Goal: Transaction & Acquisition: Book appointment/travel/reservation

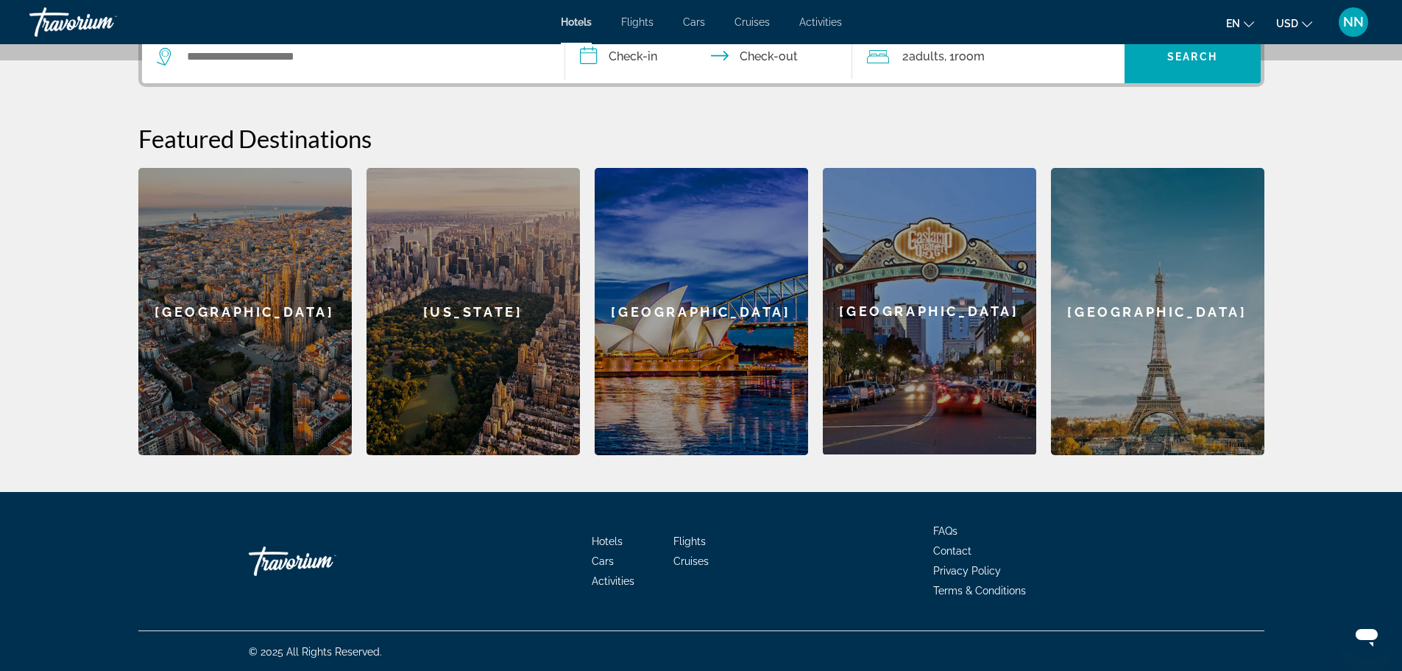
scroll to position [383, 0]
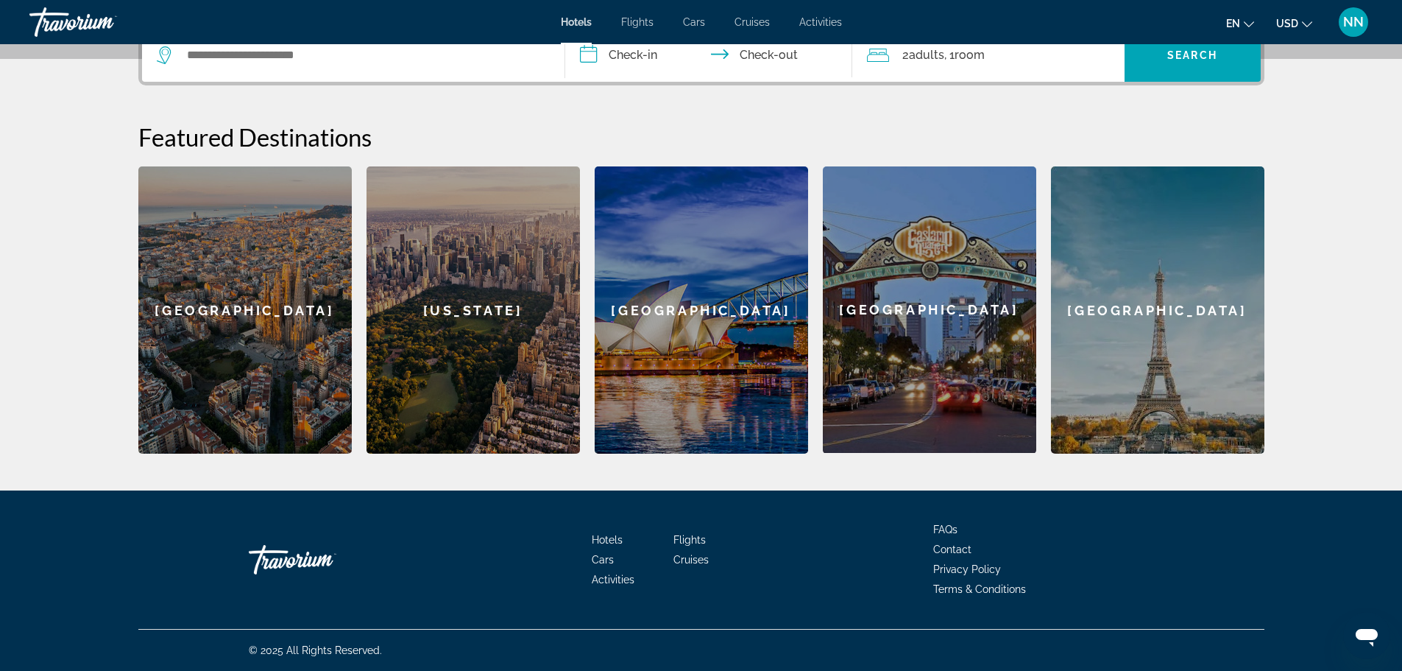
click at [1152, 319] on div "[GEOGRAPHIC_DATA]" at bounding box center [1157, 309] width 213 height 287
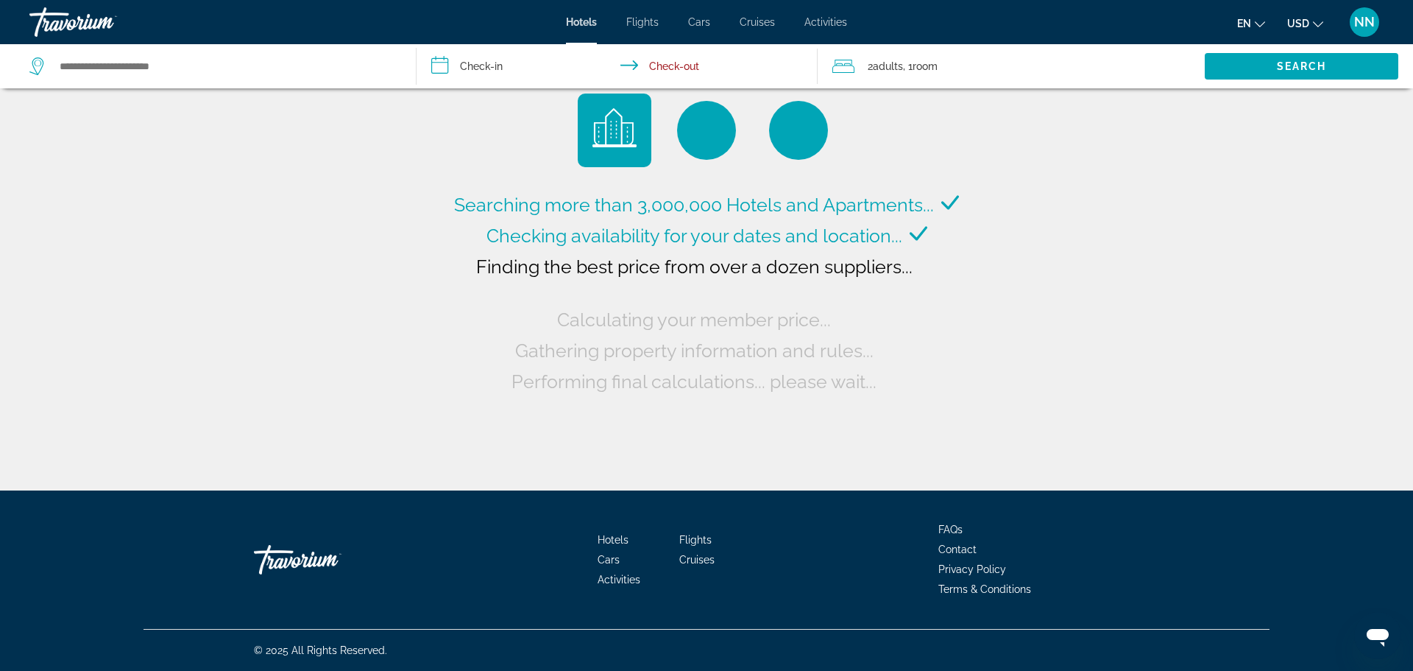
click at [915, 67] on span ", 1 Room rooms" at bounding box center [920, 66] width 35 height 21
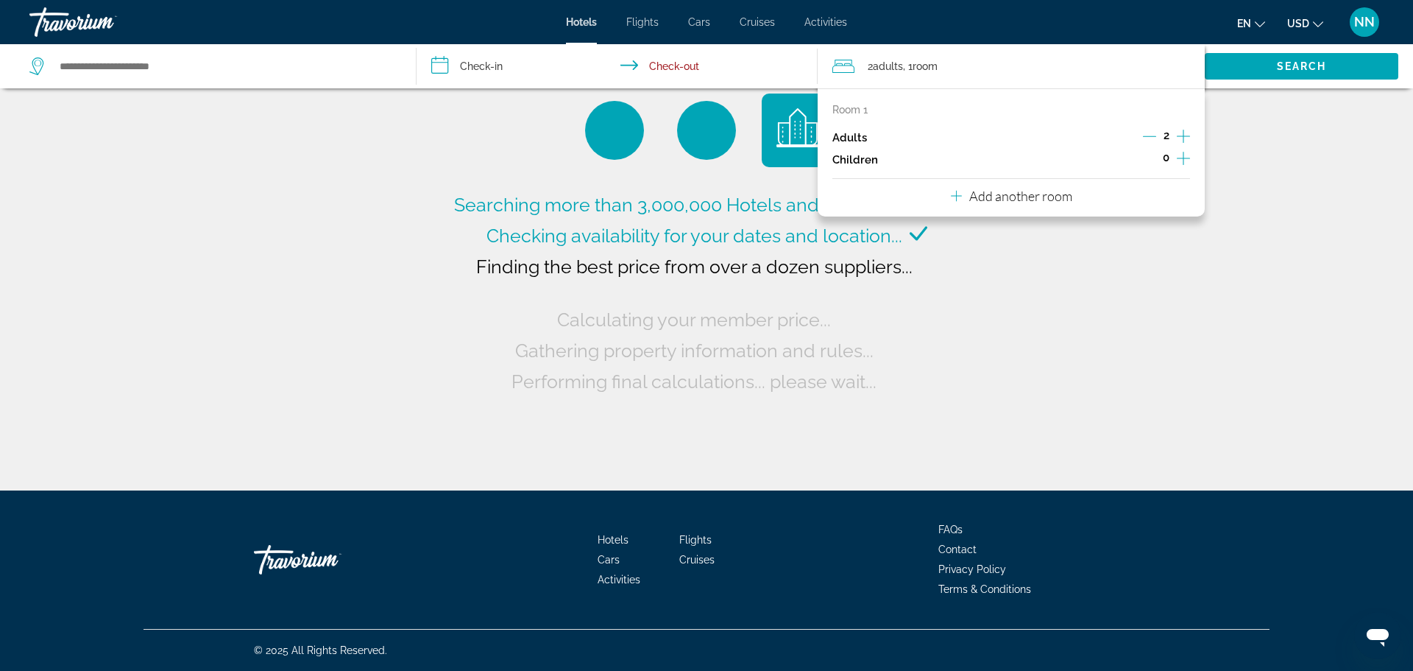
click at [1184, 155] on icon "Increment children" at bounding box center [1183, 158] width 13 height 18
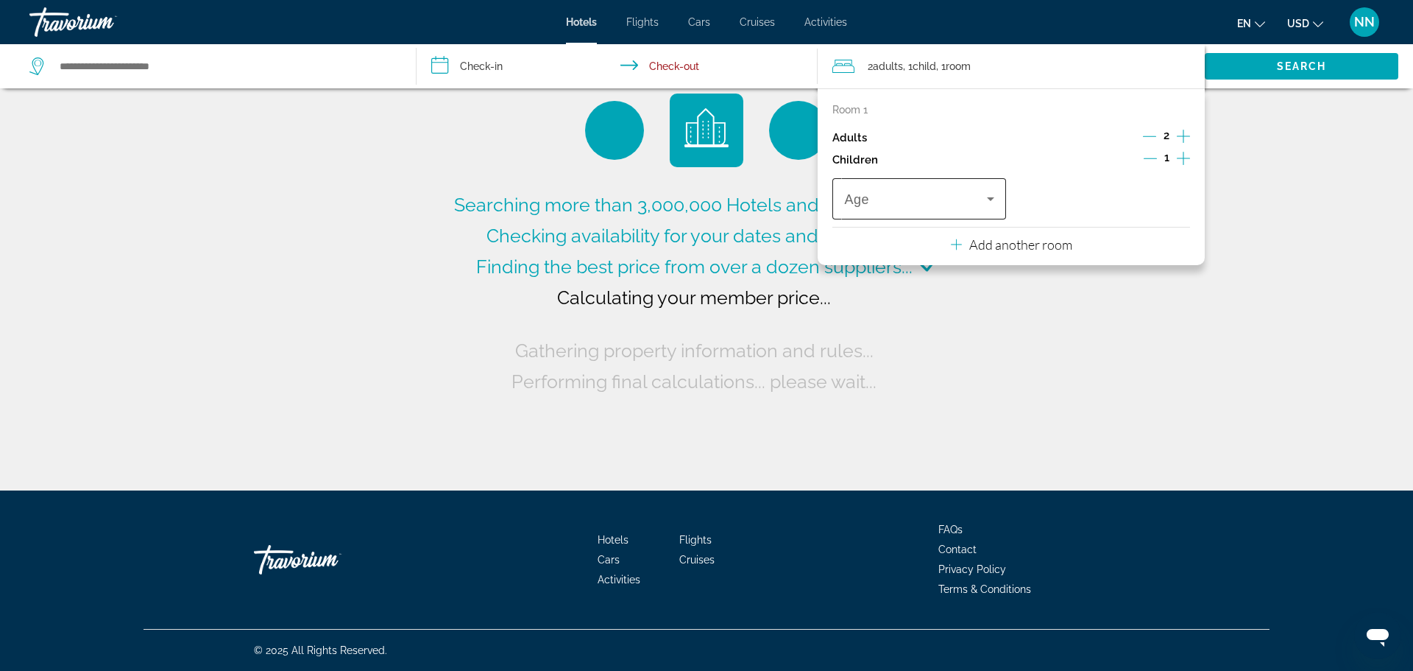
click at [992, 202] on icon "Travelers: 2 adults, 1 child" at bounding box center [991, 199] width 18 height 18
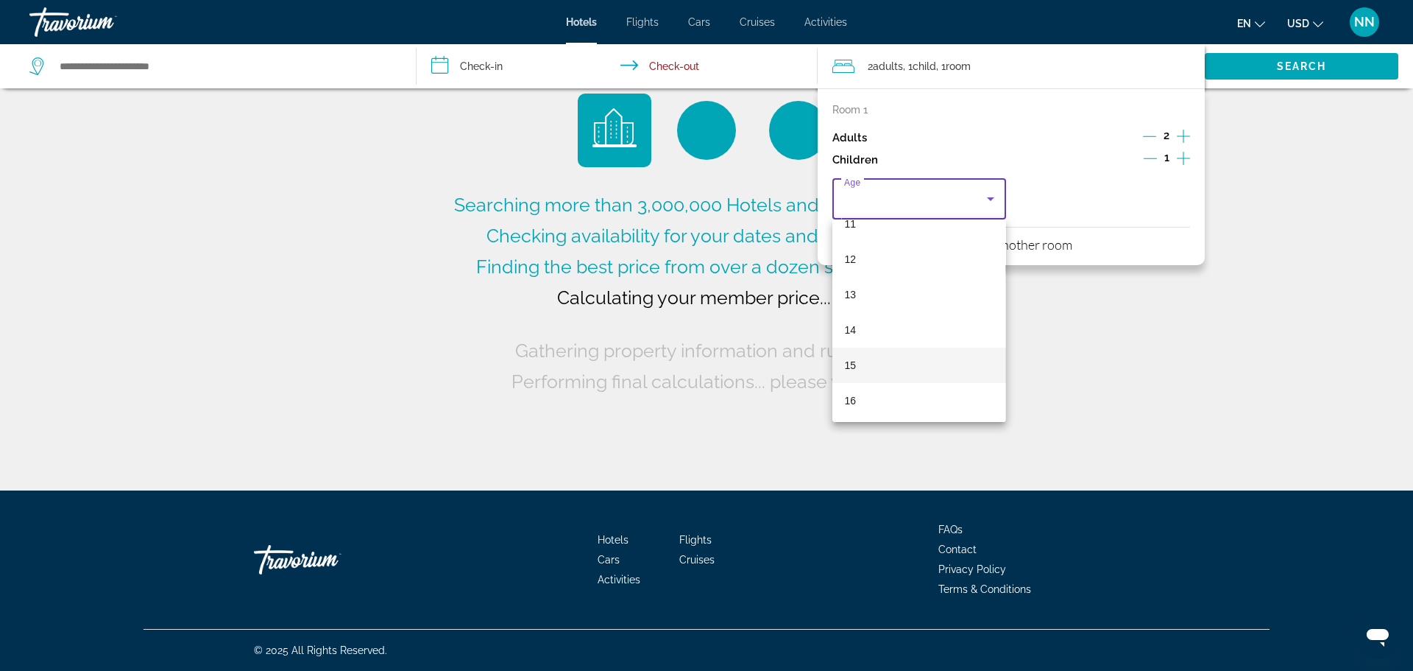
scroll to position [445, 0]
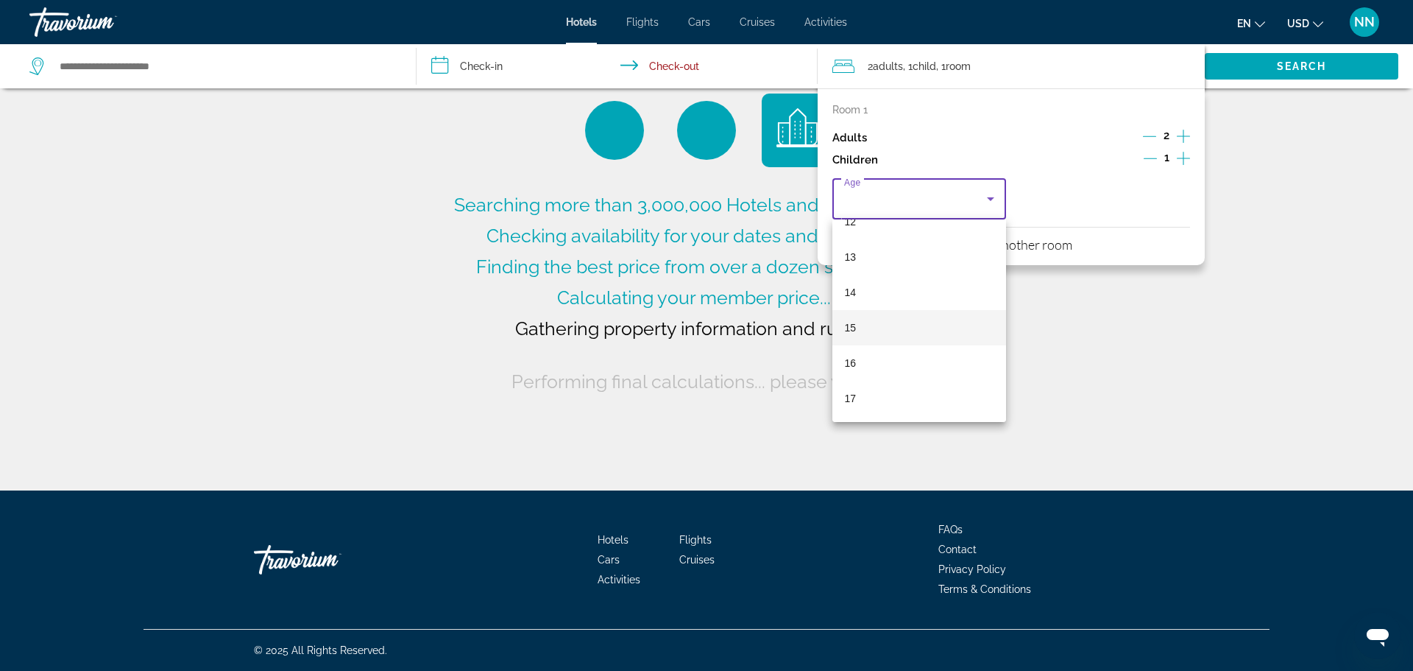
click at [901, 314] on mat-option "15" at bounding box center [919, 327] width 173 height 35
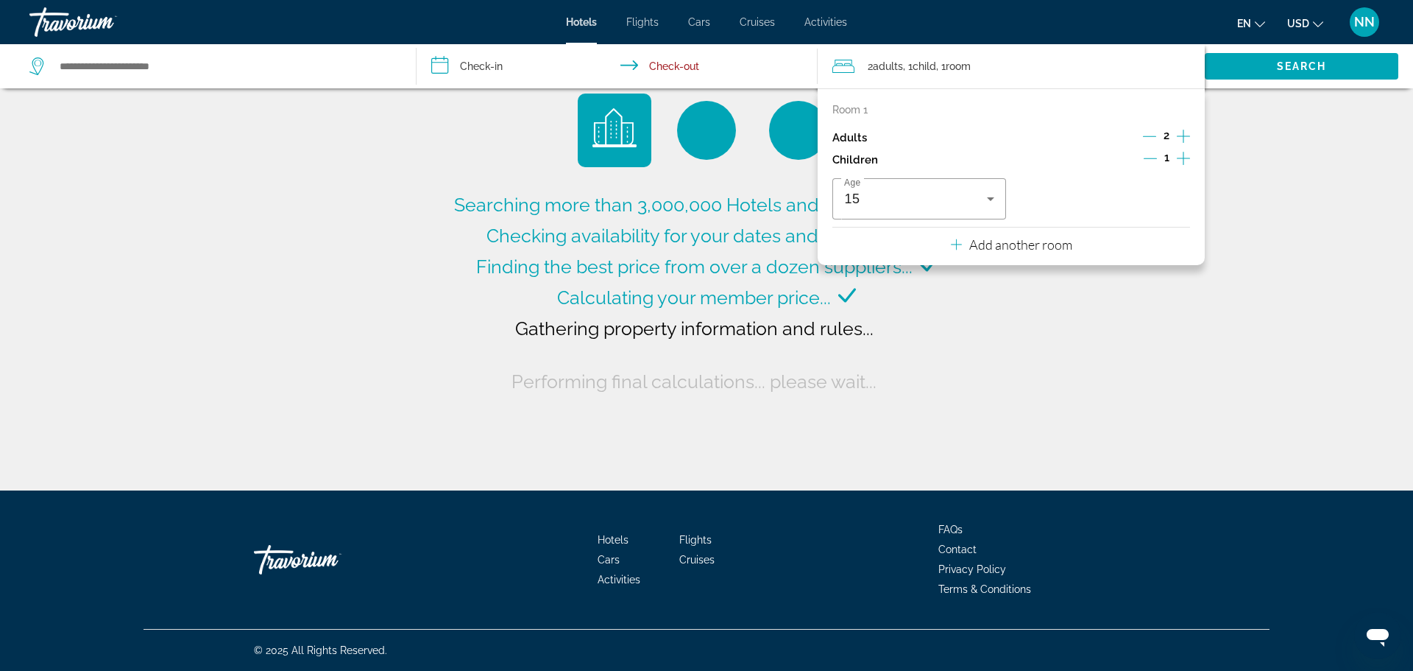
click at [1184, 158] on icon "Increment children" at bounding box center [1183, 158] width 13 height 13
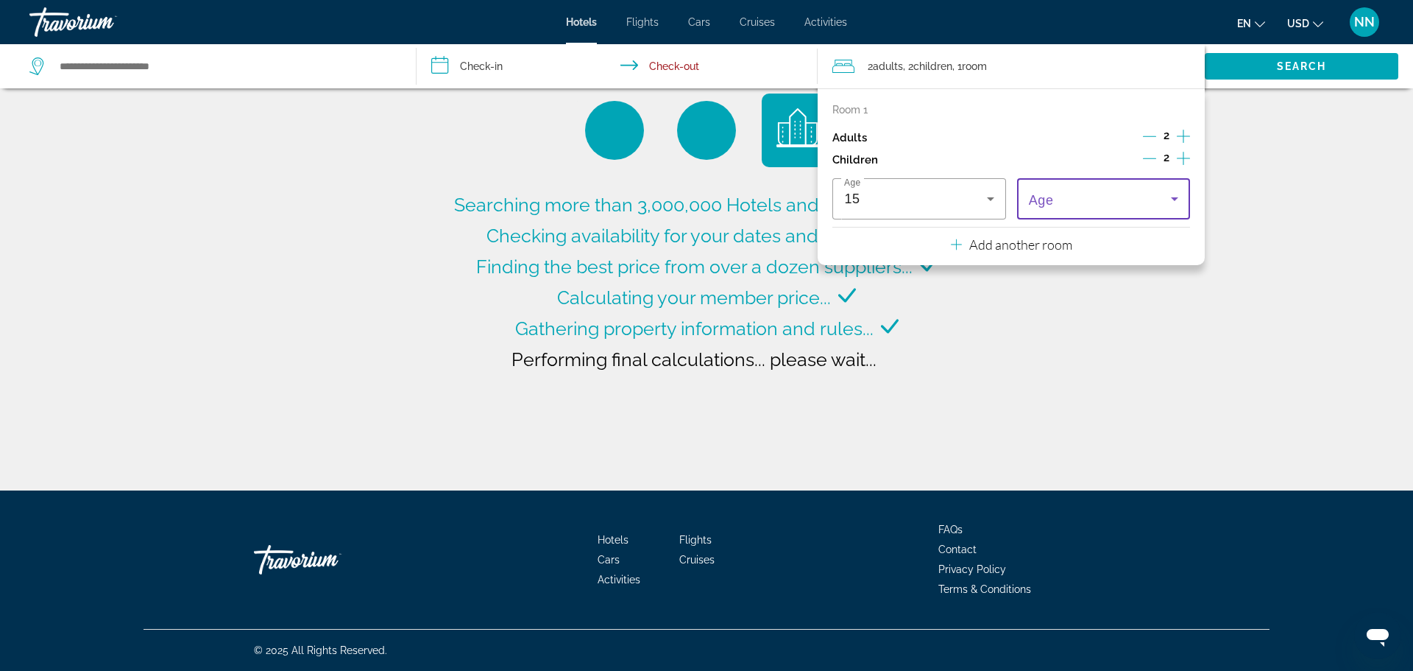
click at [1173, 192] on icon "Travelers: 2 adults, 2 children" at bounding box center [1175, 199] width 18 height 18
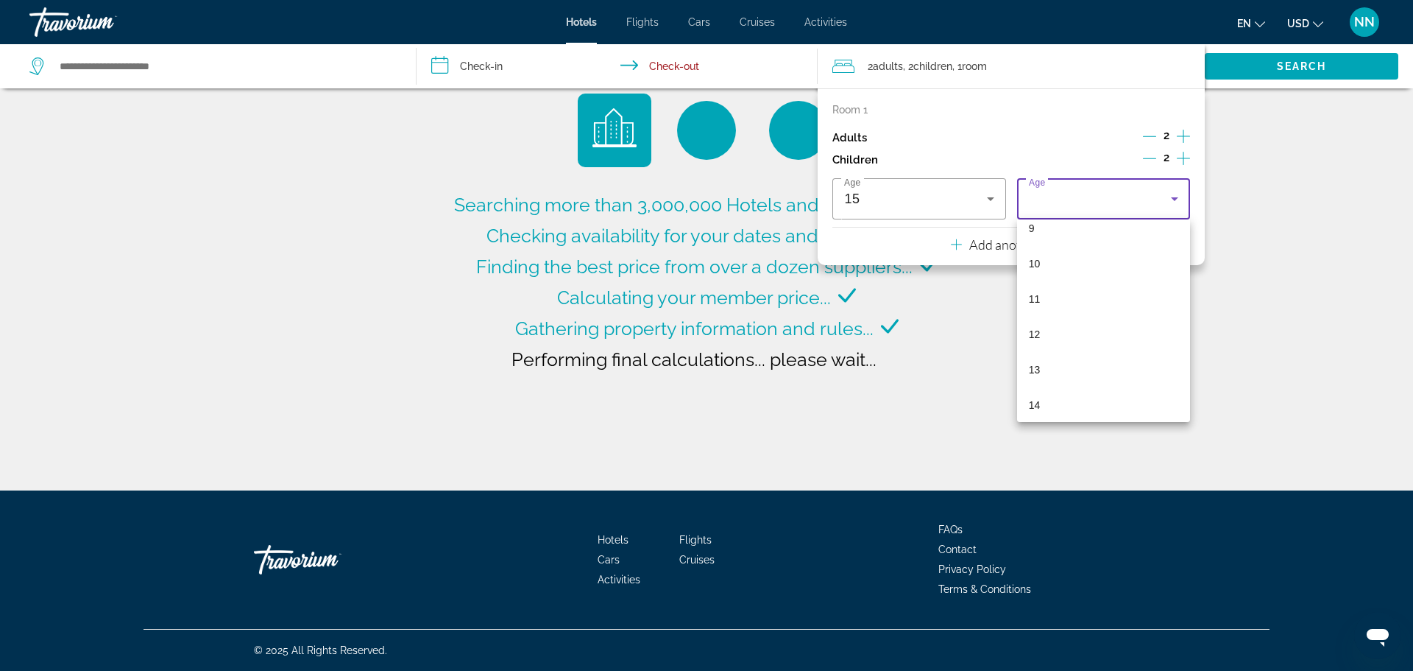
scroll to position [442, 0]
click at [1095, 361] on mat-option "16" at bounding box center [1103, 366] width 173 height 35
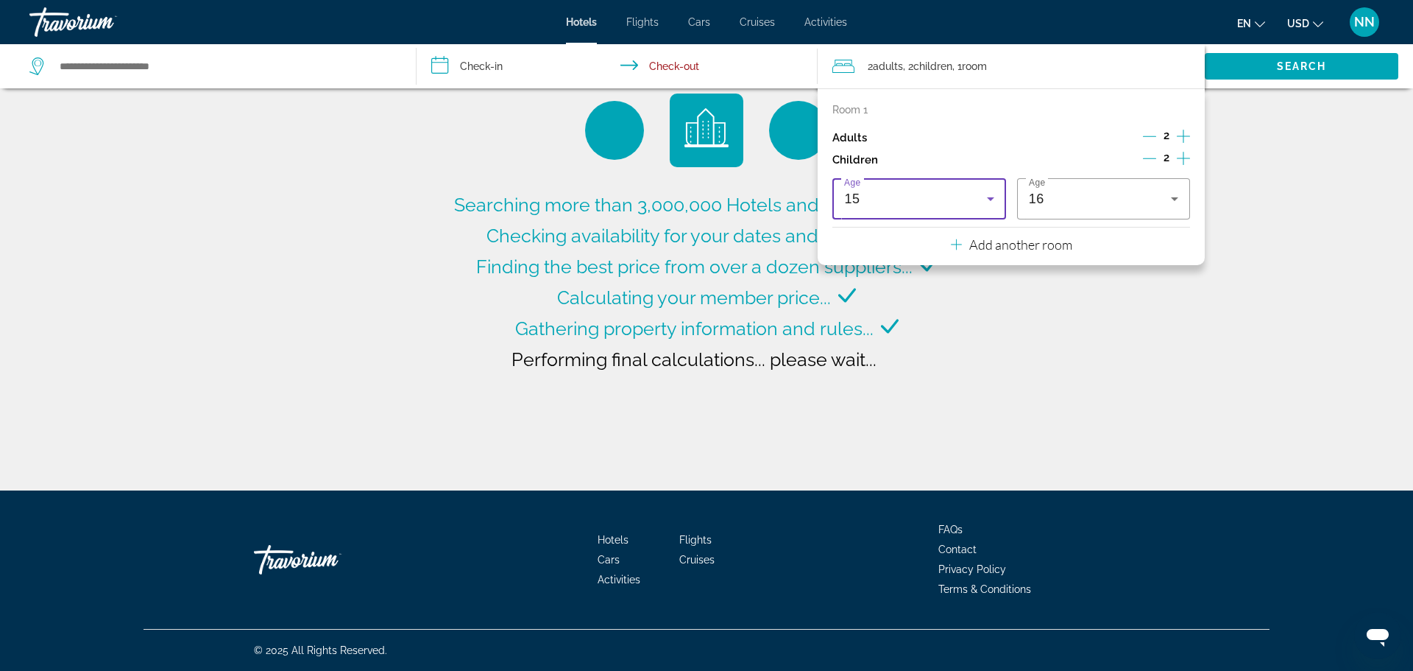
click at [995, 200] on icon "Travelers: 2 adults, 2 children" at bounding box center [991, 199] width 18 height 18
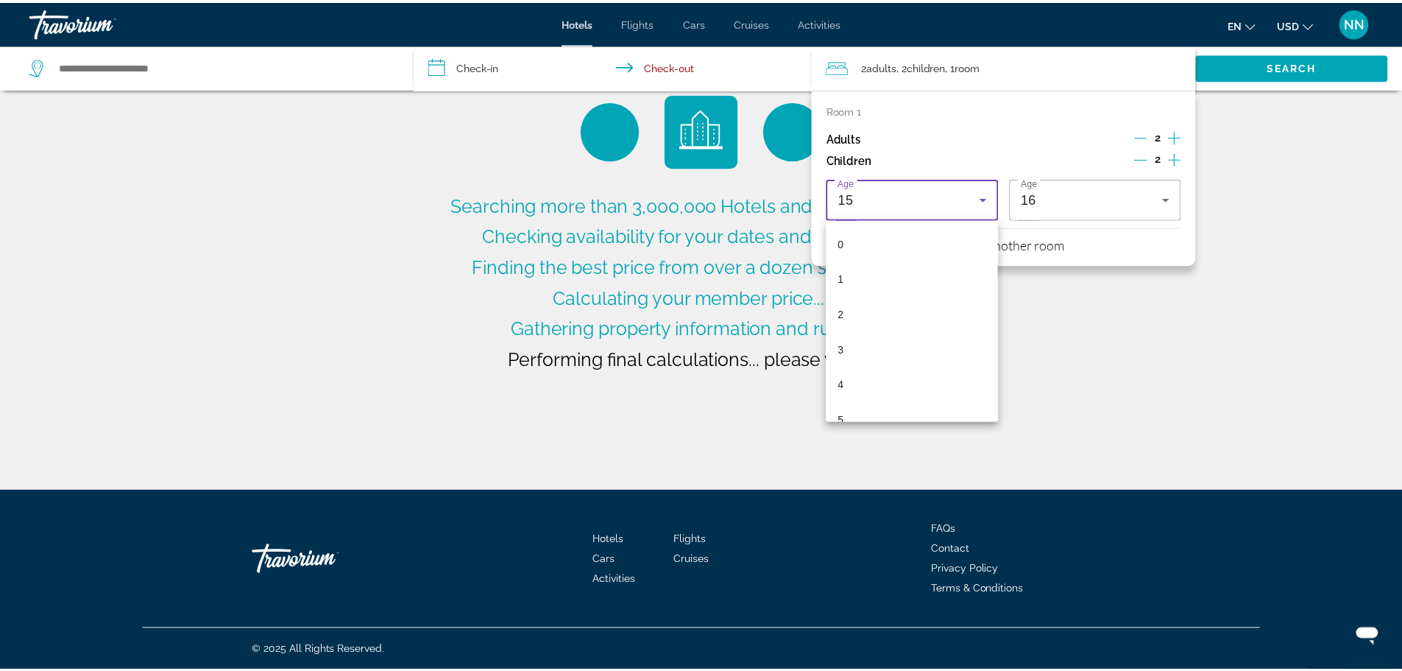
scroll to position [369, 0]
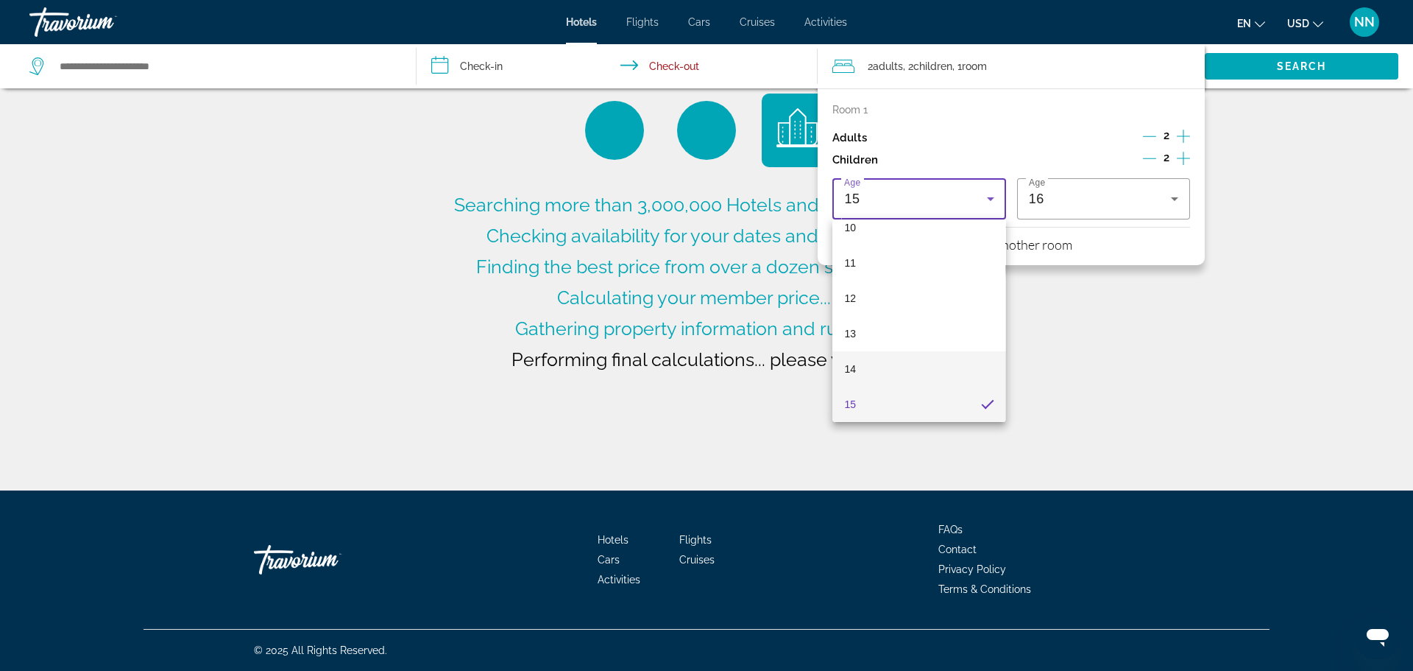
click at [904, 369] on mat-option "14" at bounding box center [919, 368] width 173 height 35
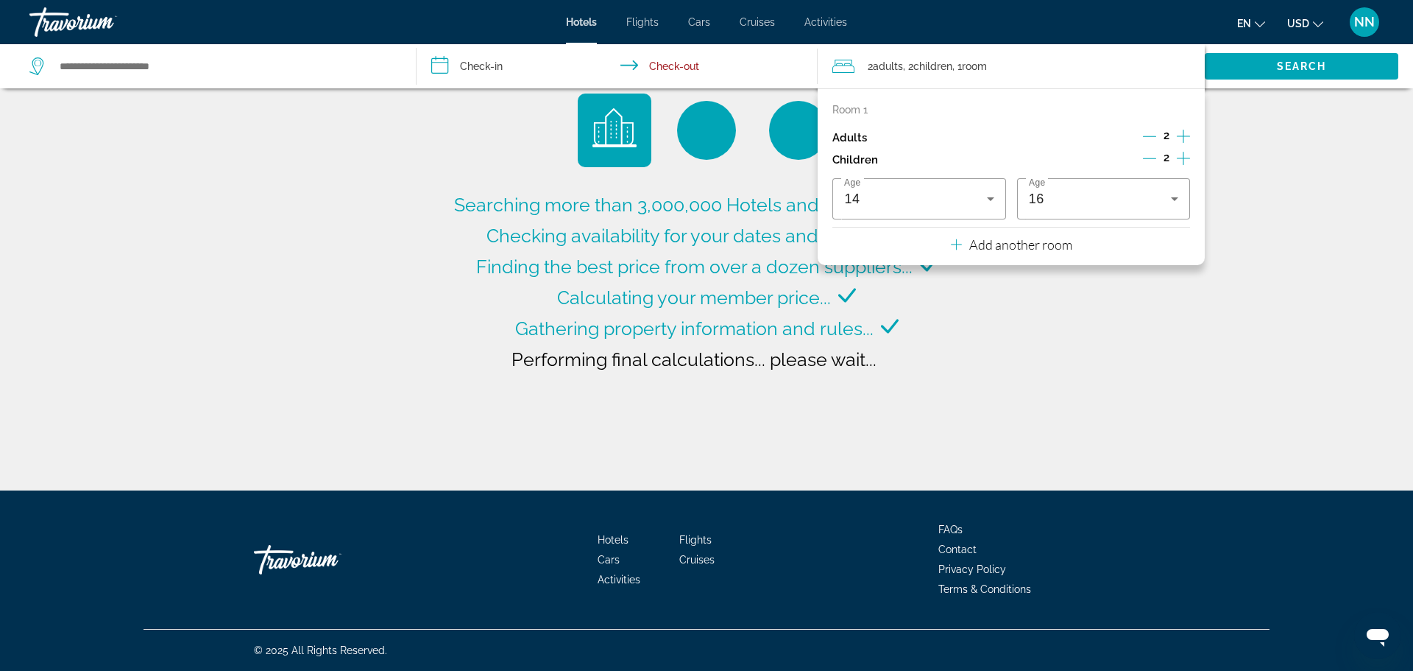
click at [1089, 295] on div "Searching more than 3,000,000 Hotels and Apartments... Checking availability fo…" at bounding box center [706, 245] width 1413 height 490
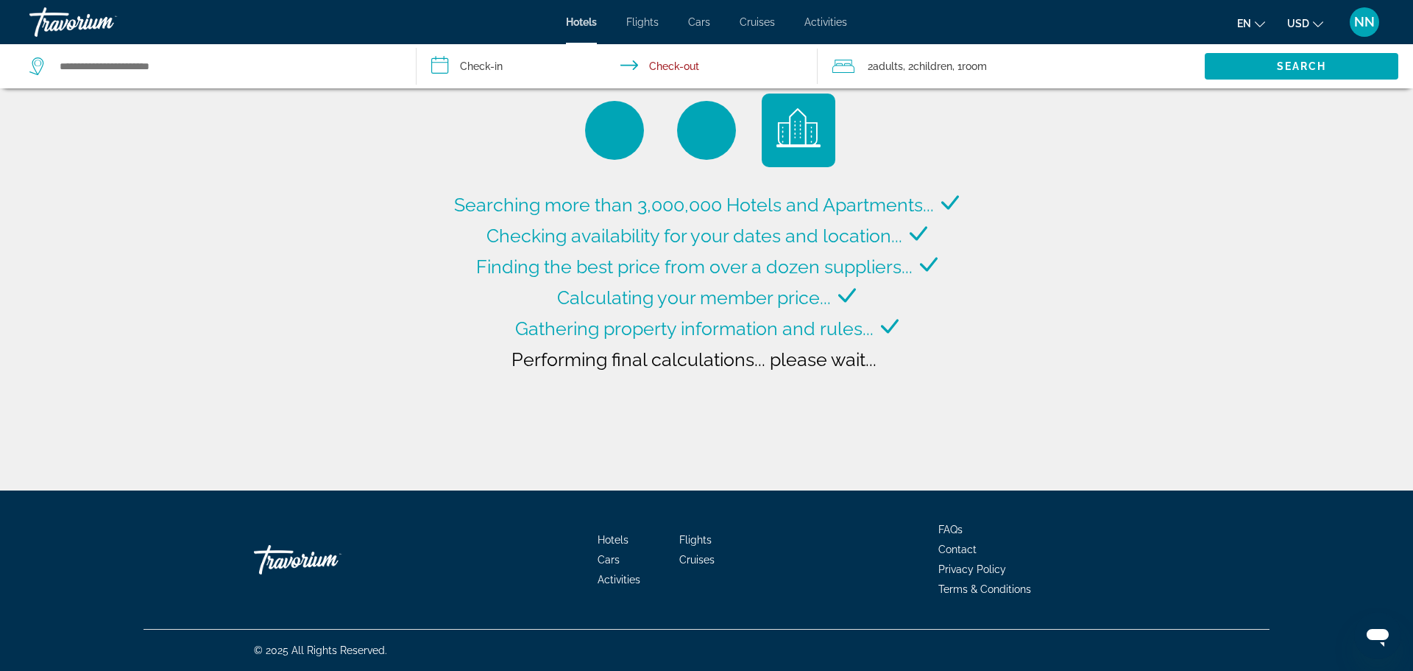
type input "**********"
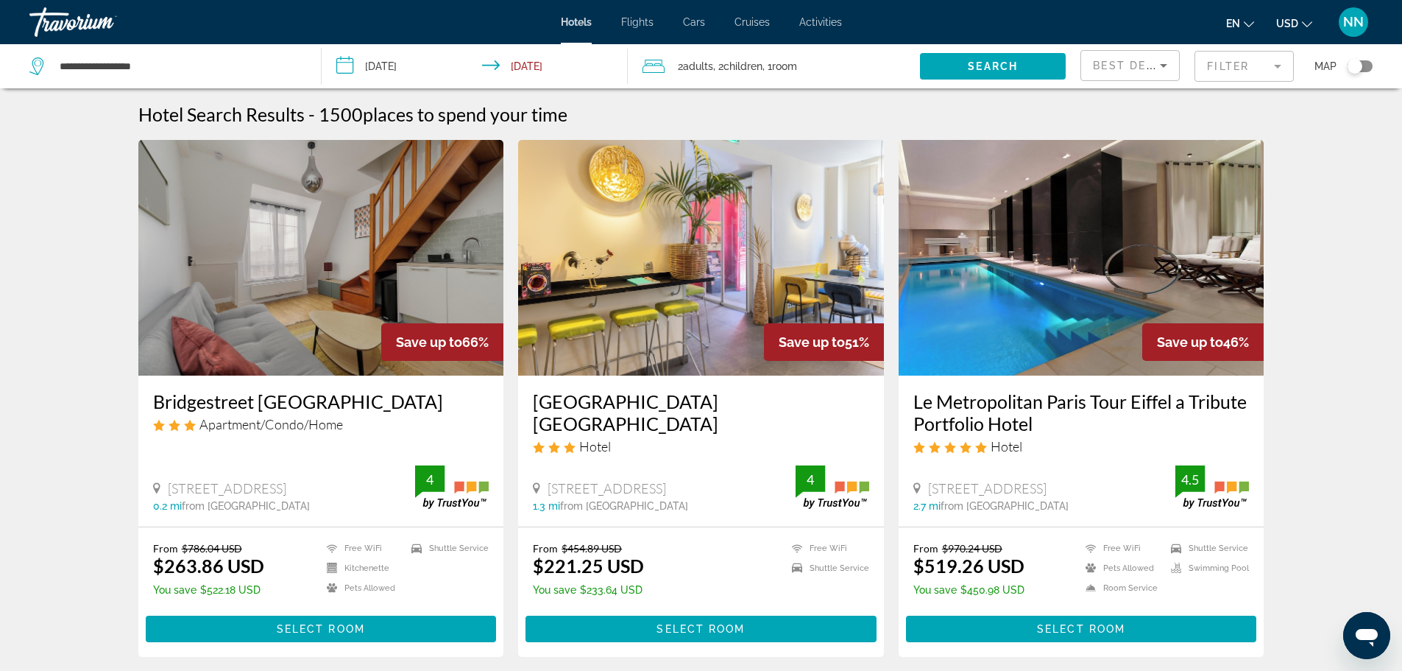
click at [1287, 60] on mat-form-field "Filter" at bounding box center [1244, 66] width 99 height 31
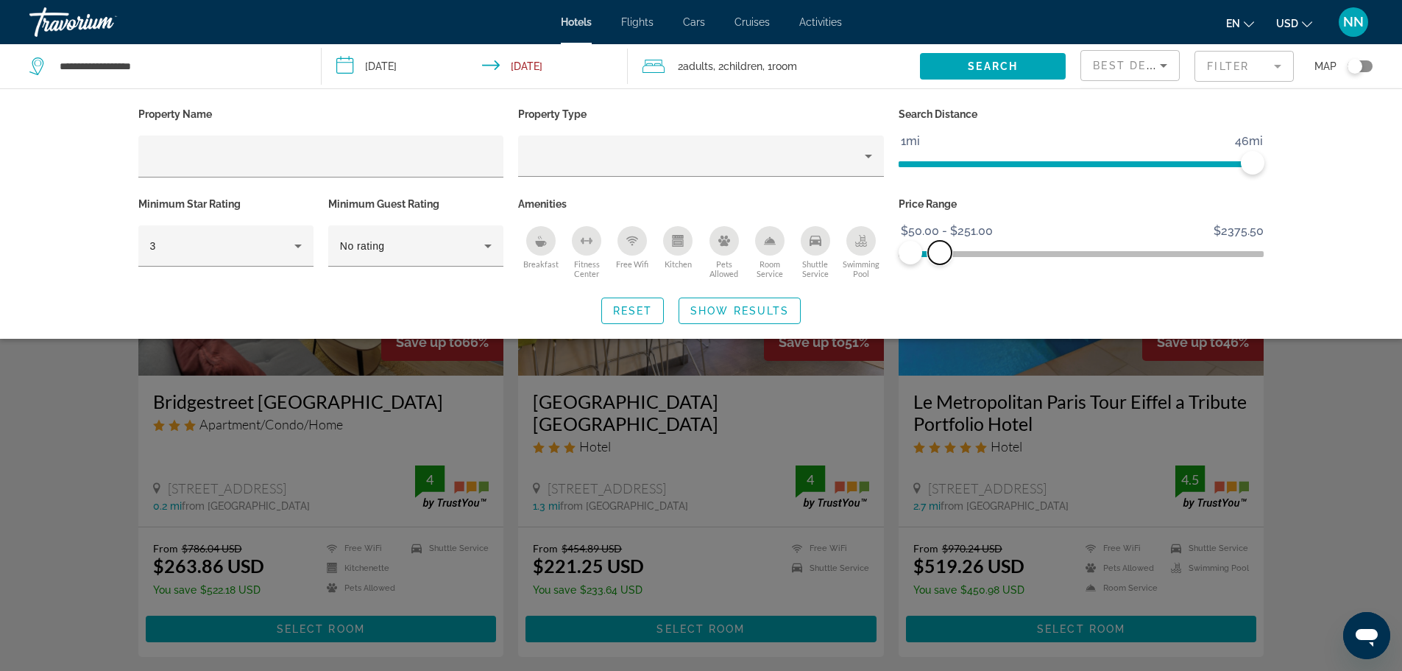
drag, startPoint x: 1195, startPoint y: 265, endPoint x: 940, endPoint y: 274, distance: 255.6
click at [940, 274] on div "Price Range $50.00 $2375.50 $50.00 $251.00 $50.00 - $251.00" at bounding box center [1081, 238] width 381 height 89
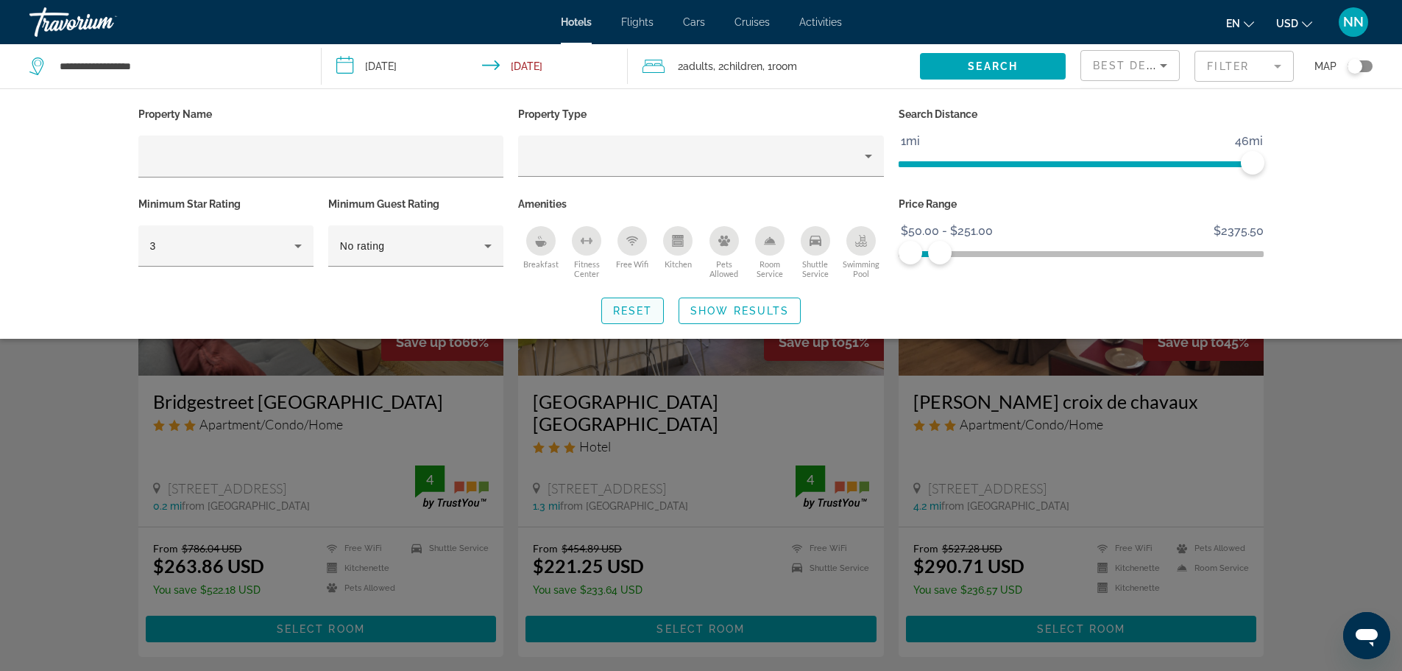
click at [631, 307] on span "Reset" at bounding box center [633, 311] width 40 height 12
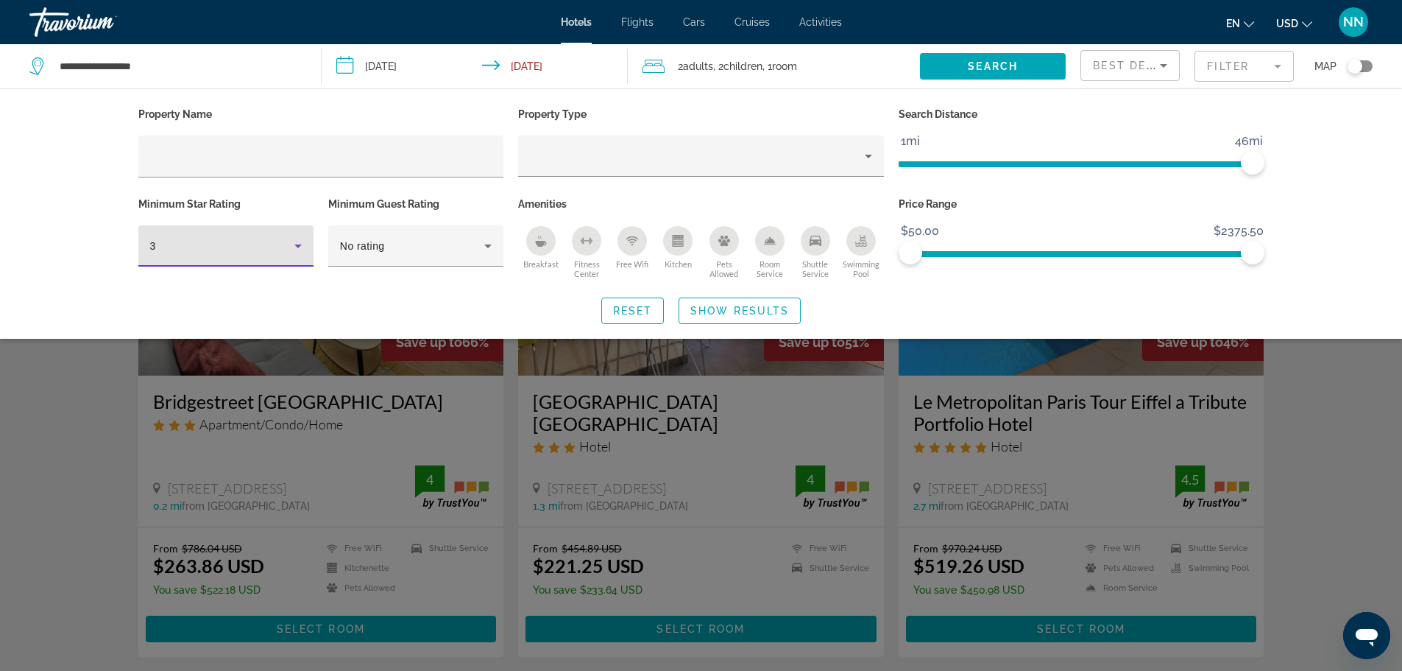
click at [296, 242] on icon "Hotel Filters" at bounding box center [298, 246] width 18 height 18
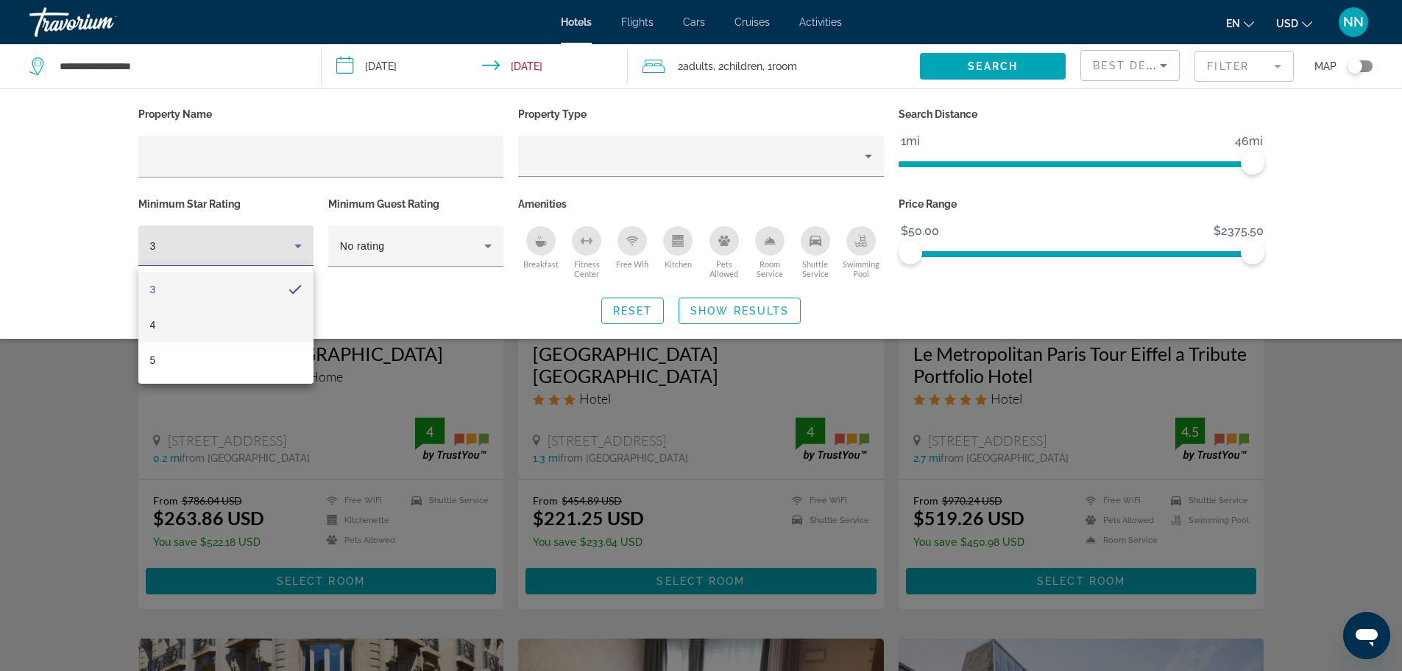
scroll to position [74, 0]
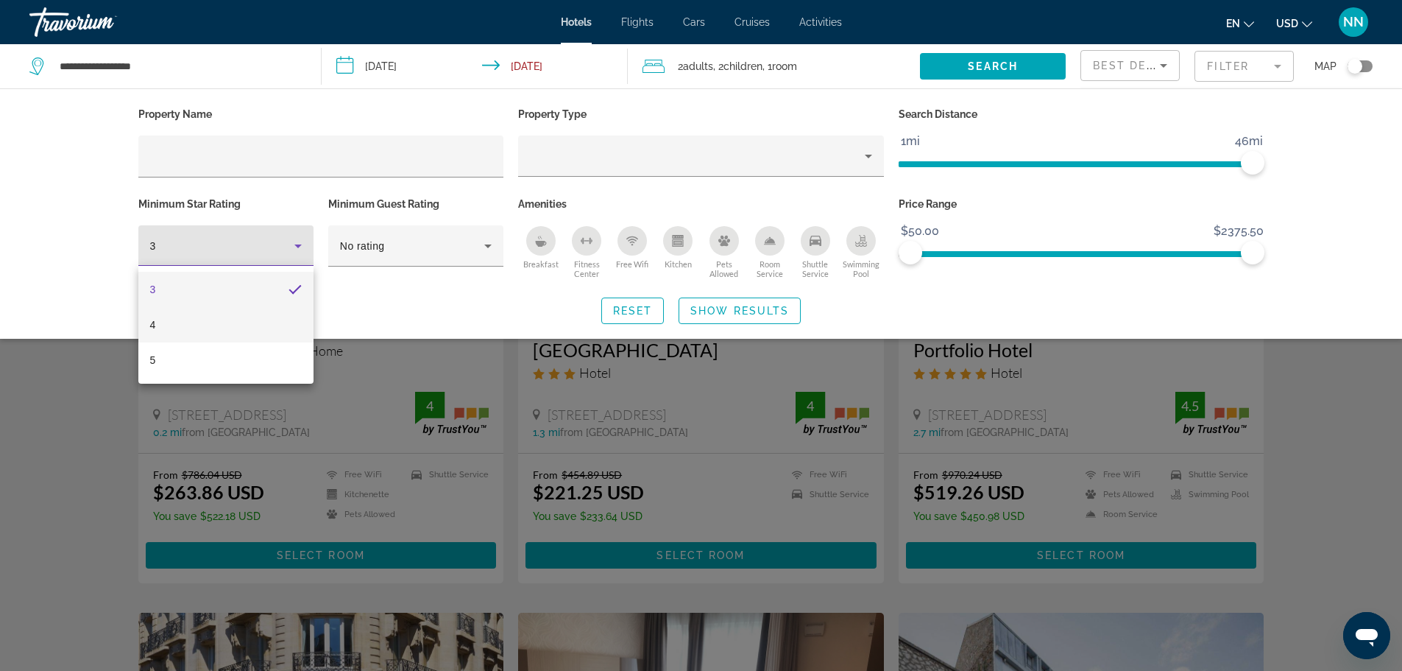
click at [240, 330] on mat-option "4" at bounding box center [225, 324] width 175 height 35
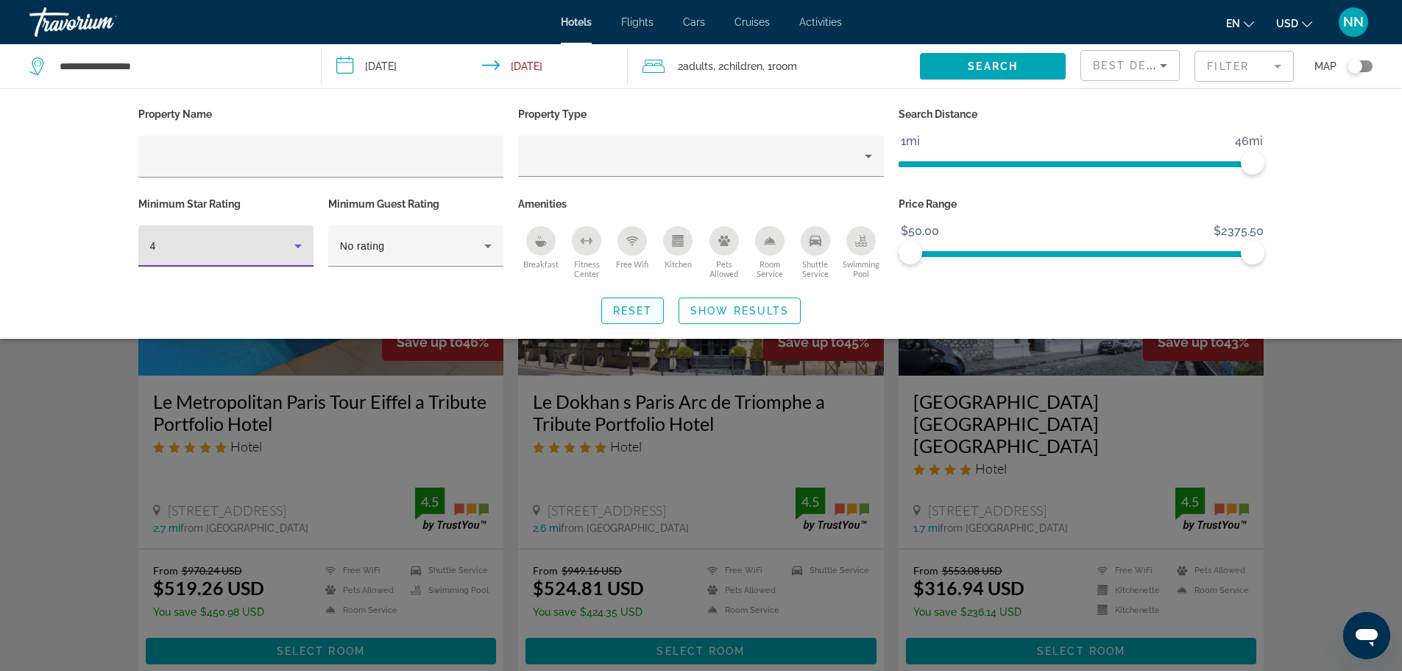
click at [634, 310] on span "Reset" at bounding box center [633, 311] width 40 height 12
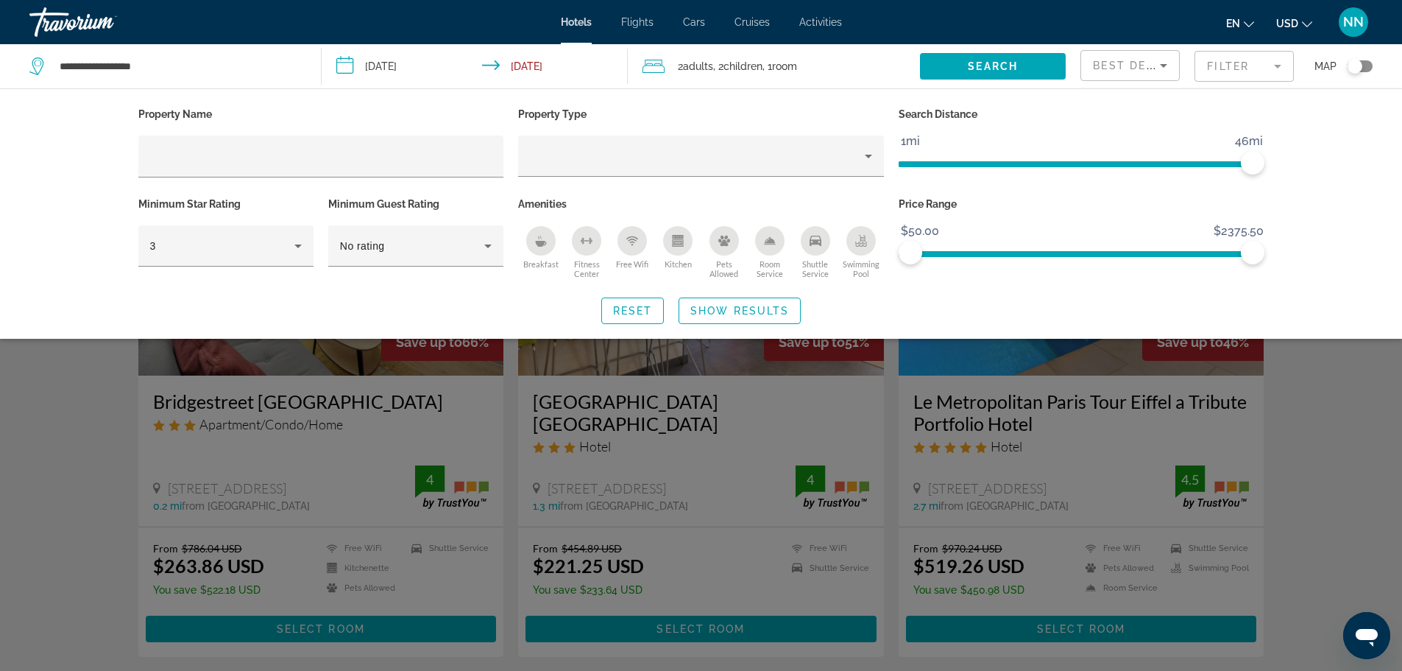
click at [534, 239] on div "Breakfast" at bounding box center [540, 240] width 29 height 29
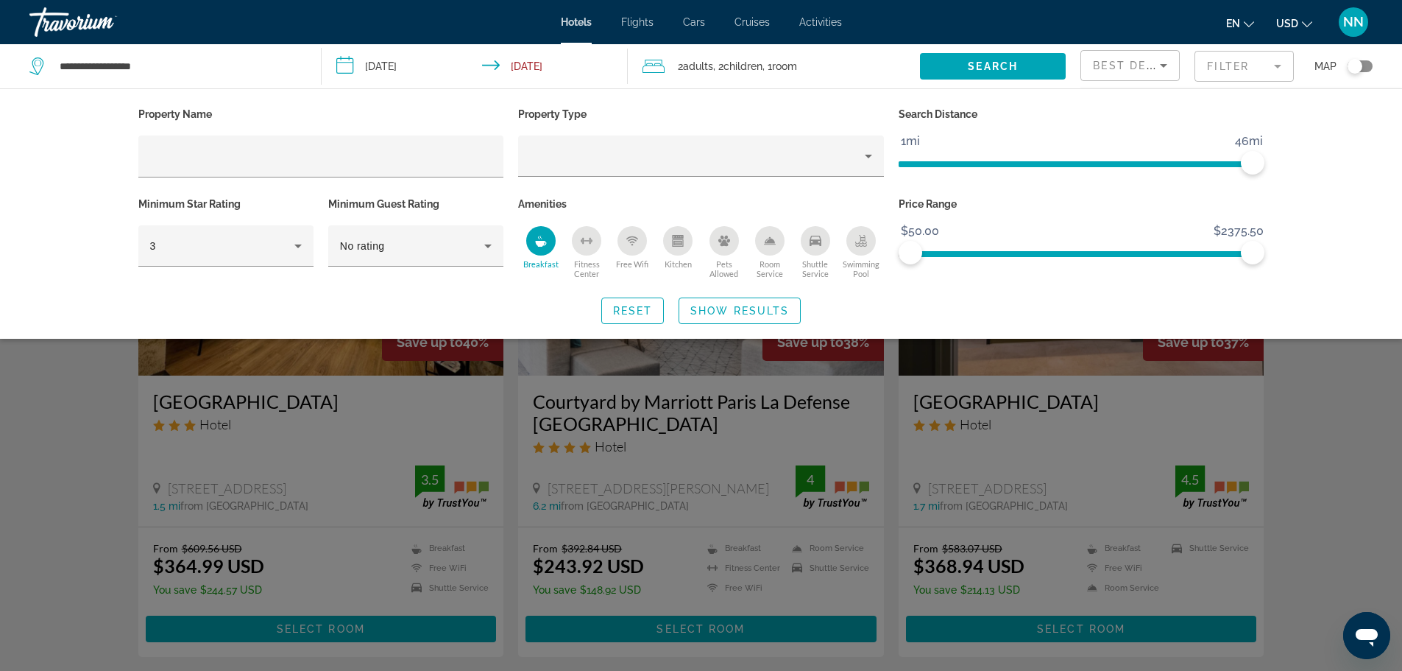
click at [671, 246] on div "Kitchen" at bounding box center [677, 240] width 29 height 29
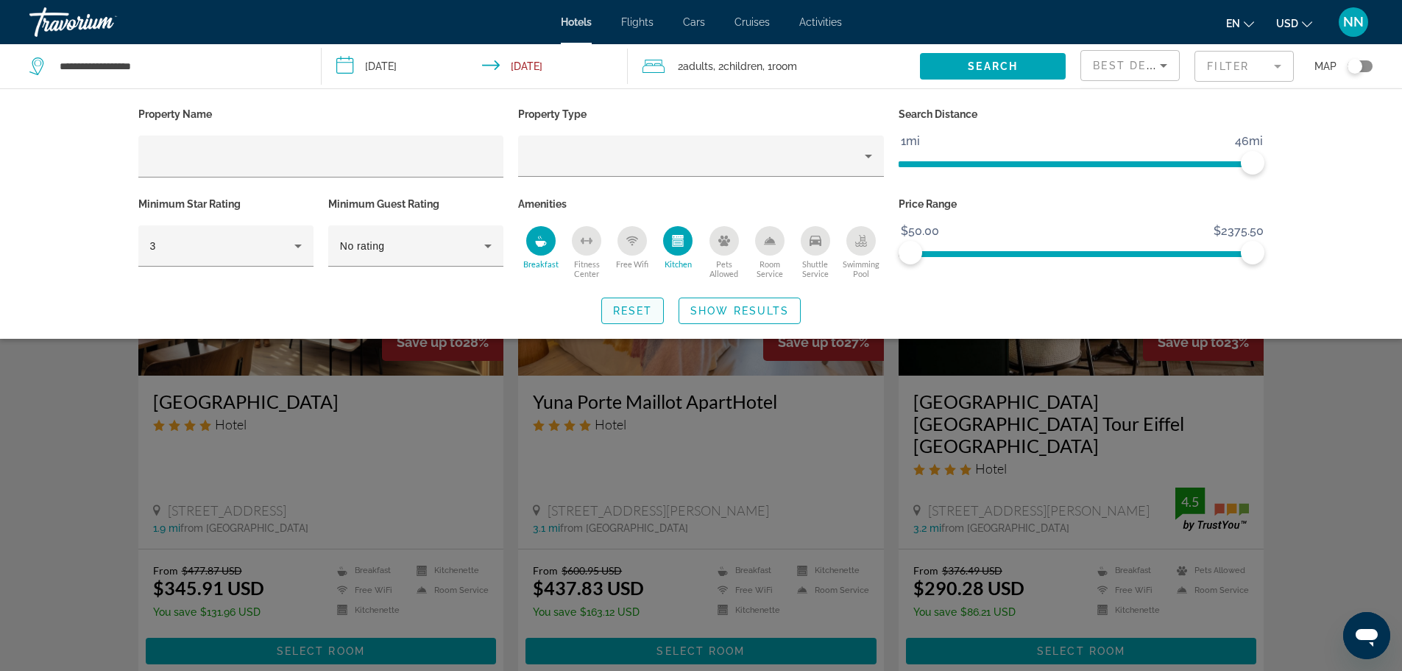
click at [635, 309] on span "Reset" at bounding box center [633, 311] width 40 height 12
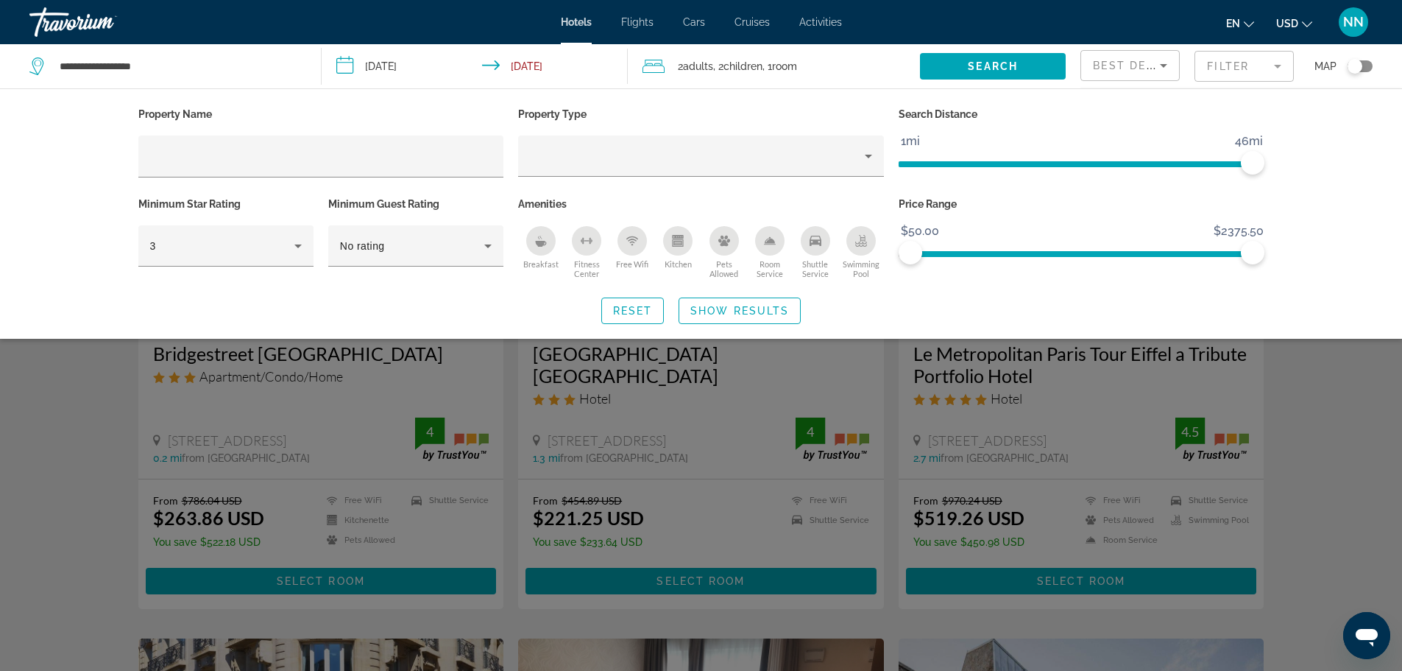
scroll to position [74, 0]
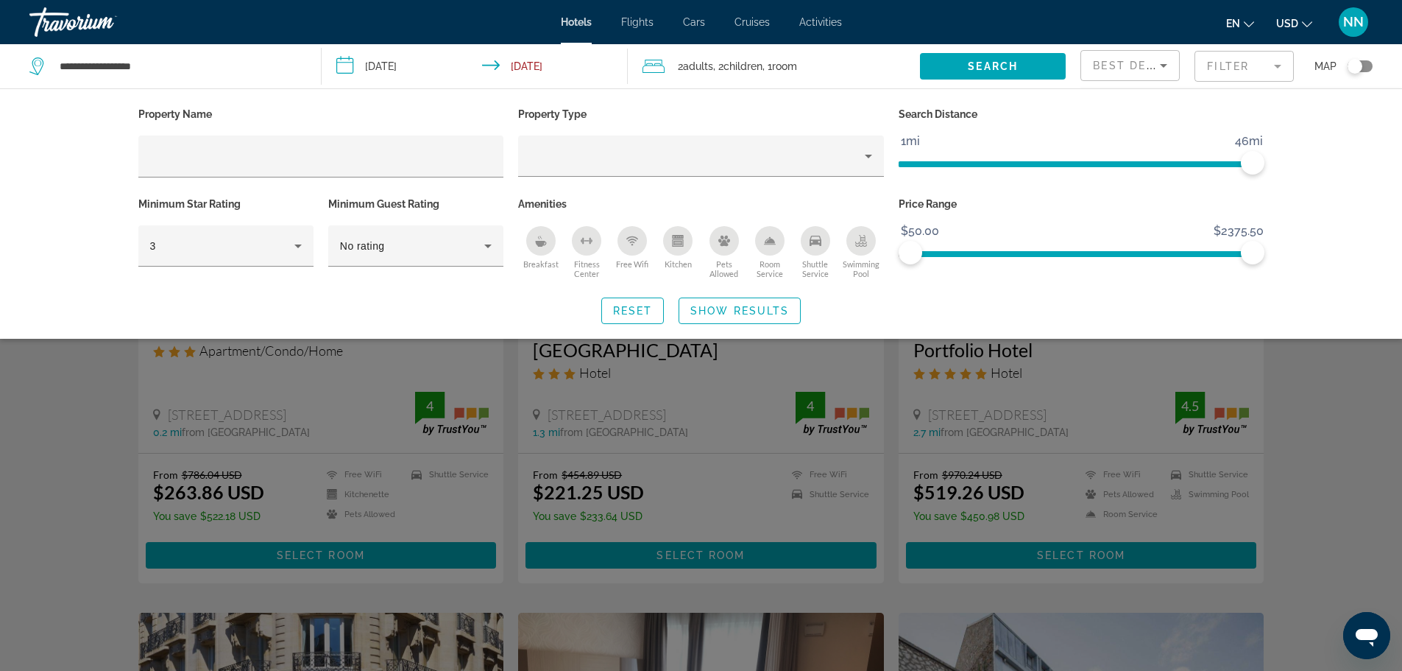
click at [1348, 413] on div "Search widget" at bounding box center [701, 446] width 1402 height 450
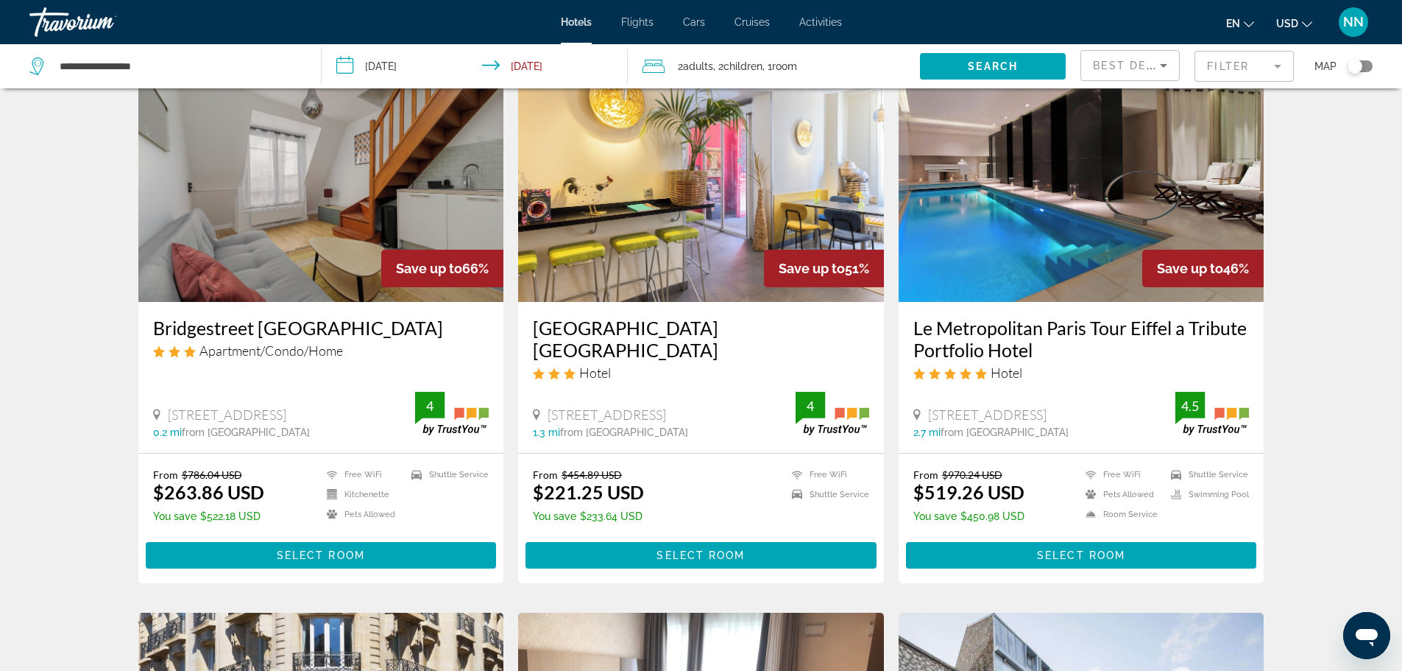
click at [1249, 21] on icon "Change language" at bounding box center [1249, 24] width 10 height 10
click at [1223, 158] on button "русский" at bounding box center [1211, 154] width 66 height 19
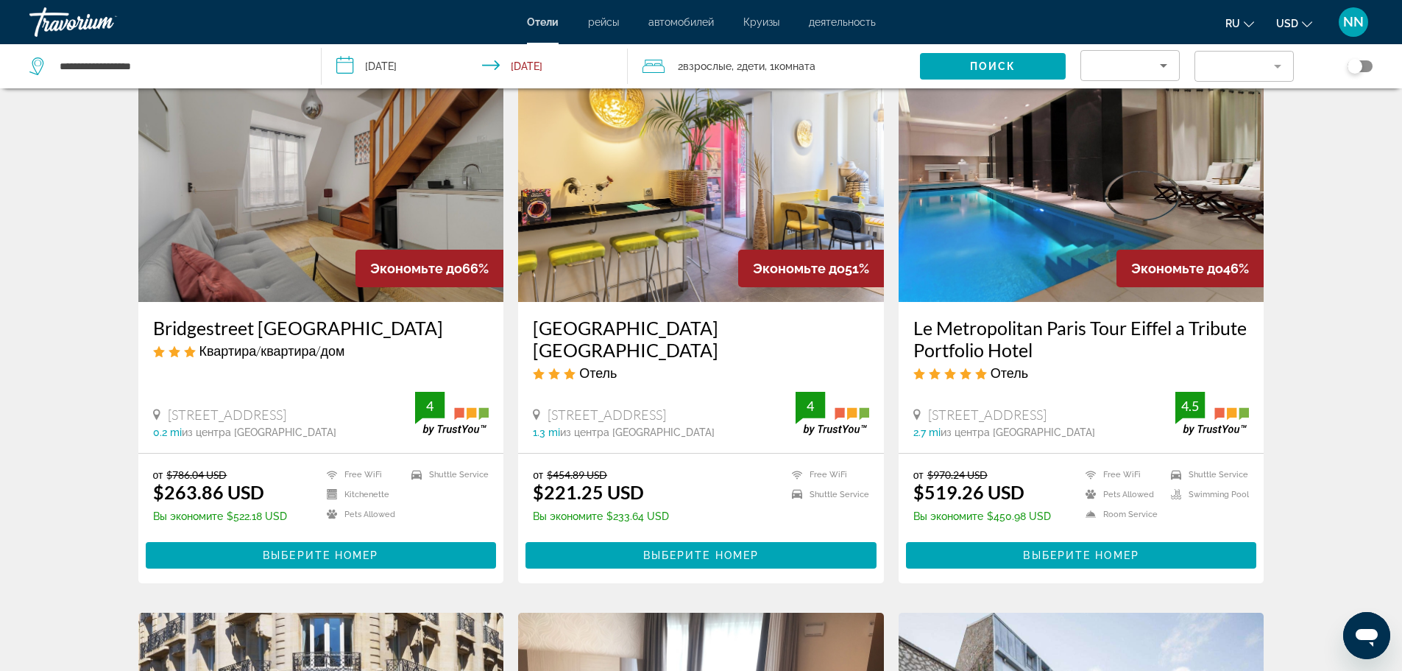
click at [1309, 24] on icon "Change currency" at bounding box center [1307, 24] width 10 height 10
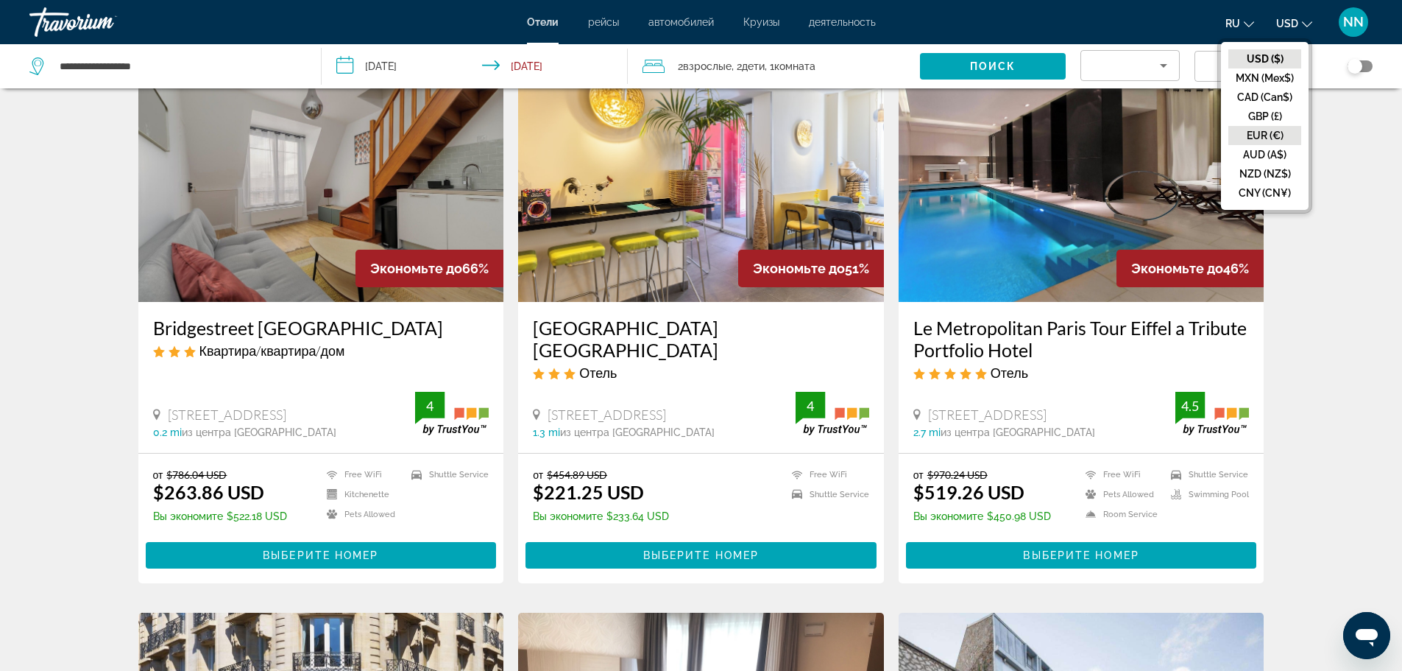
click at [1271, 135] on button "EUR (€)" at bounding box center [1265, 135] width 73 height 19
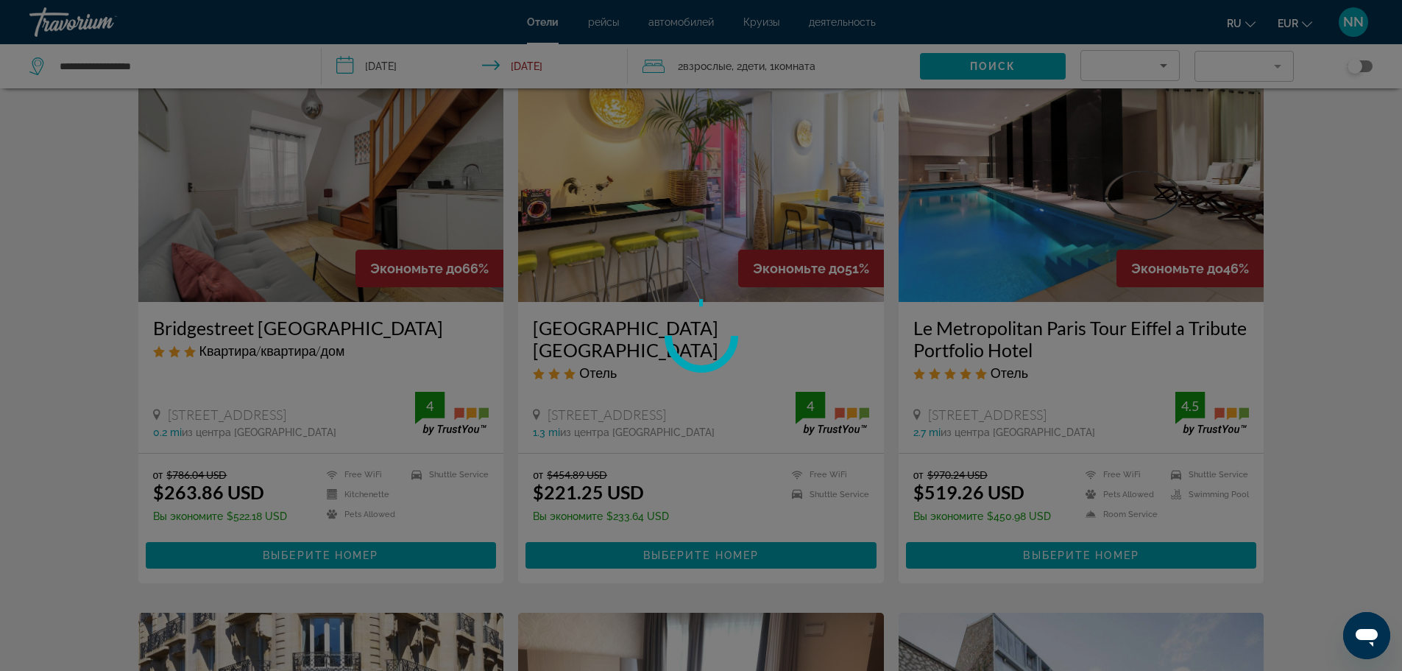
scroll to position [0, 0]
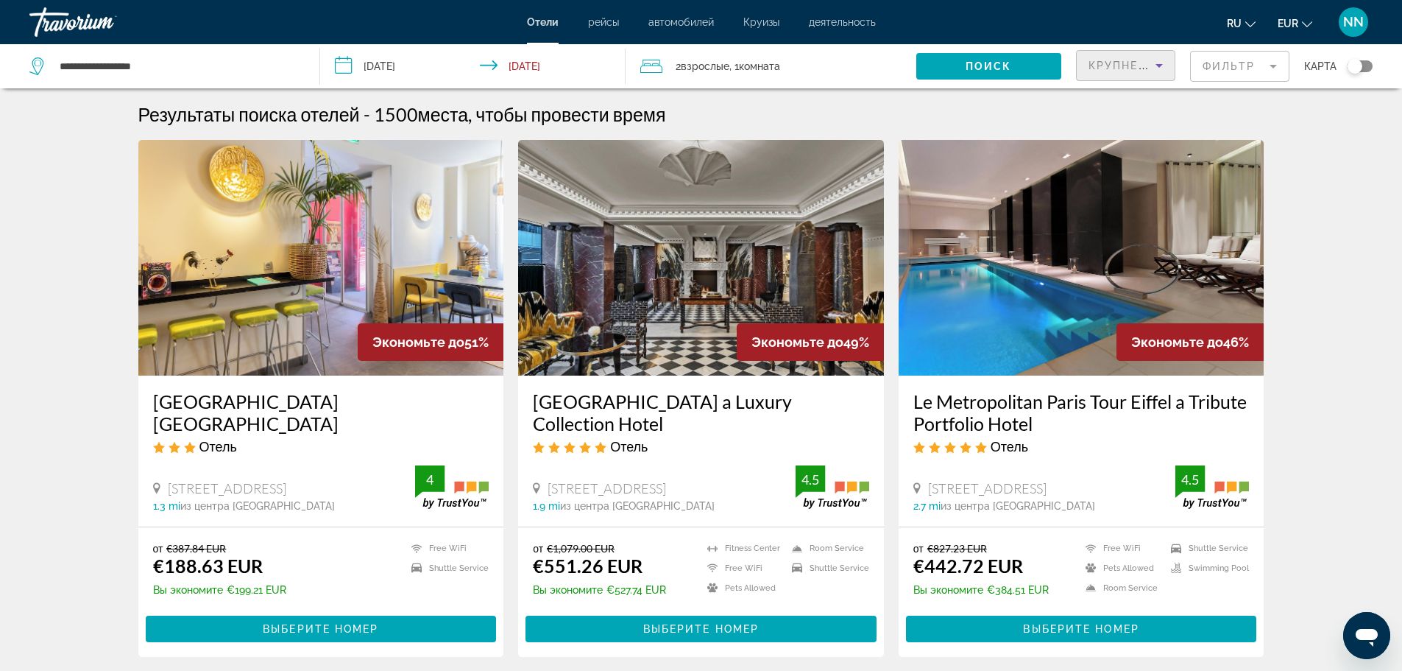
click at [1155, 68] on icon "Sort by" at bounding box center [1160, 66] width 18 height 18
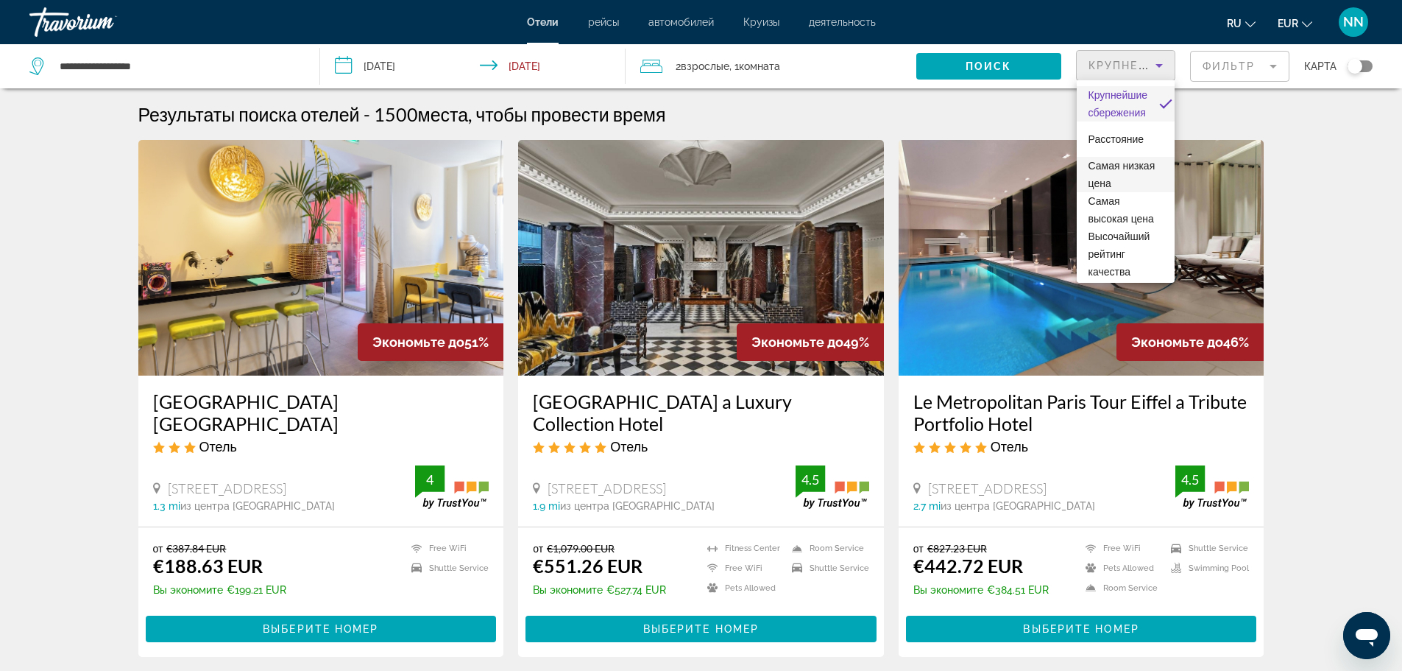
click at [1117, 181] on span "Самая низкая цена" at bounding box center [1122, 174] width 67 height 29
